Goal: Task Accomplishment & Management: Manage account settings

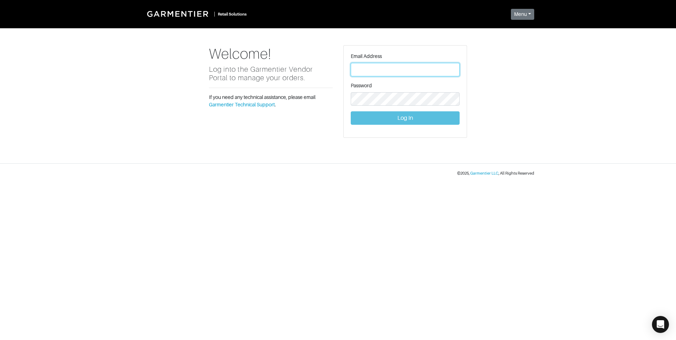
type input "[PERSON_NAME][EMAIL_ADDRESS][DOMAIN_NAME]"
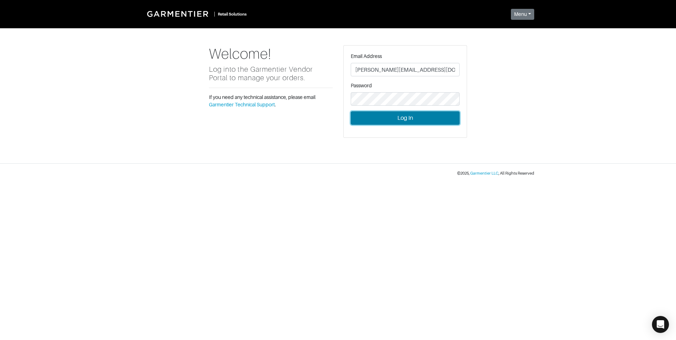
click at [407, 119] on button "Log In" at bounding box center [405, 117] width 109 height 13
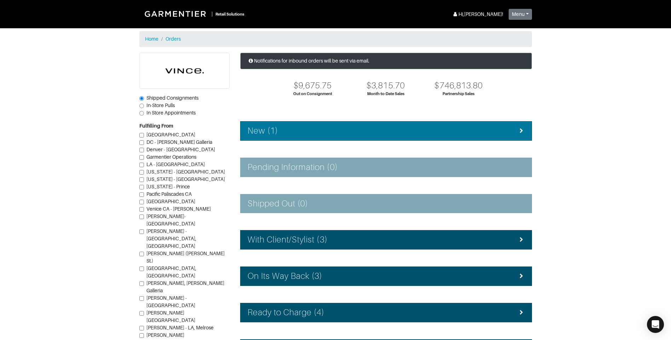
click at [388, 133] on div "New (1)" at bounding box center [386, 131] width 277 height 10
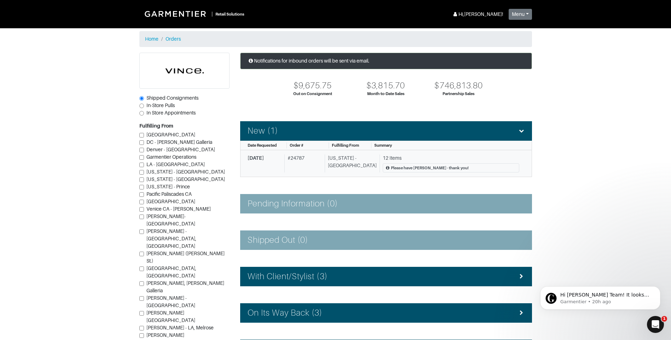
click at [297, 166] on div "# 24787" at bounding box center [302, 164] width 37 height 18
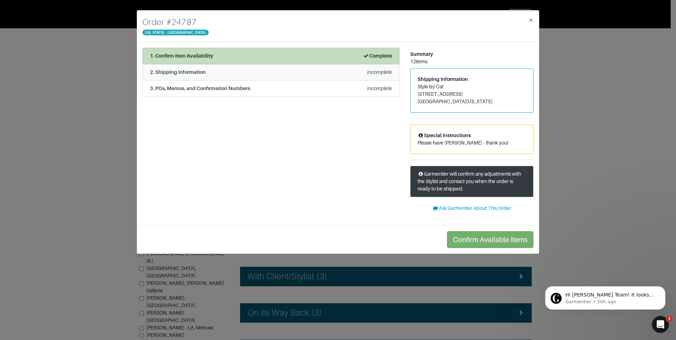
click at [276, 73] on div "2. Shipping Information Incomplete" at bounding box center [271, 72] width 242 height 7
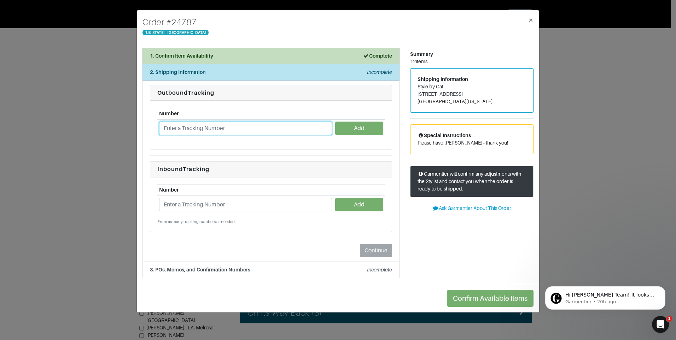
click at [183, 127] on input "text" at bounding box center [245, 128] width 173 height 13
type input "!"
type input "1ZJ22C500326567837"
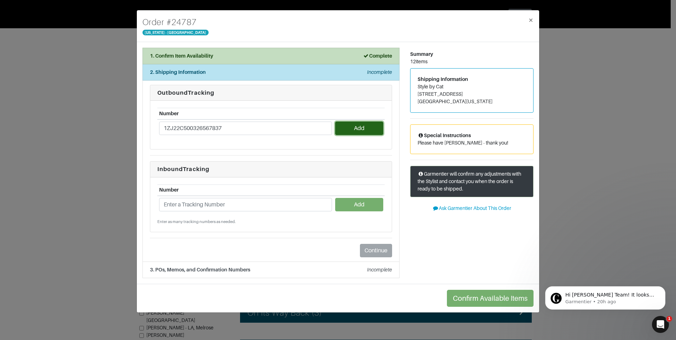
click at [365, 129] on button "Add" at bounding box center [359, 128] width 48 height 13
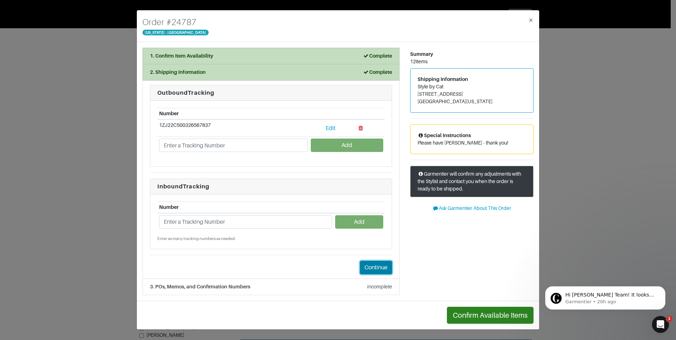
click at [379, 267] on button "Continue" at bounding box center [376, 267] width 32 height 13
